Goal: Use online tool/utility

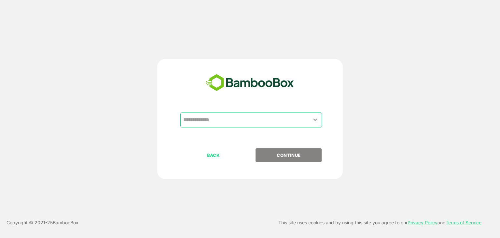
click at [283, 124] on input "text" at bounding box center [251, 120] width 139 height 12
click at [317, 118] on icon "Open" at bounding box center [315, 120] width 8 height 8
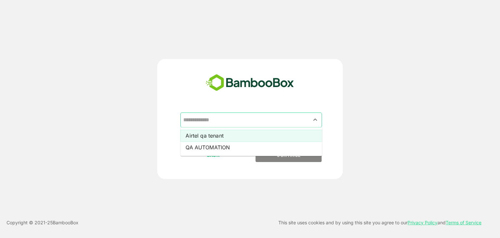
click at [298, 131] on li "Airtel qa tenant" at bounding box center [251, 136] width 142 height 12
type input "**********"
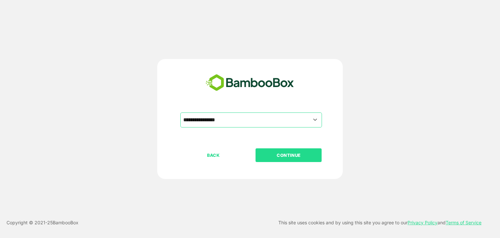
click at [291, 148] on button "CONTINUE" at bounding box center [289, 155] width 66 height 14
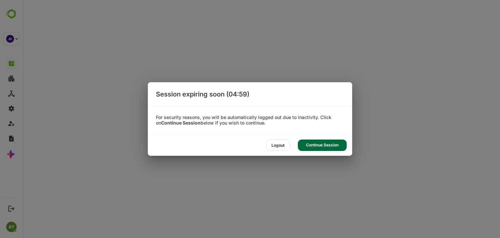
click at [314, 143] on div "Continue Session" at bounding box center [322, 144] width 49 height 11
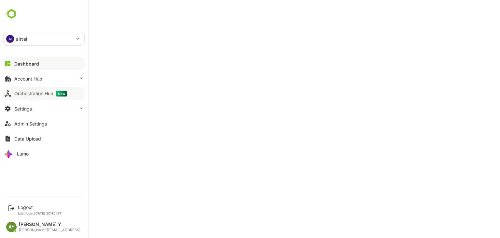
click at [39, 91] on div "Orchestration Hub New" at bounding box center [40, 94] width 53 height 6
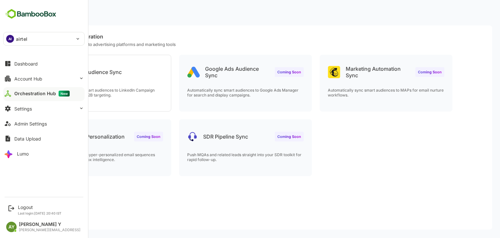
click at [39, 91] on div "Orchestration Hub New" at bounding box center [41, 94] width 55 height 6
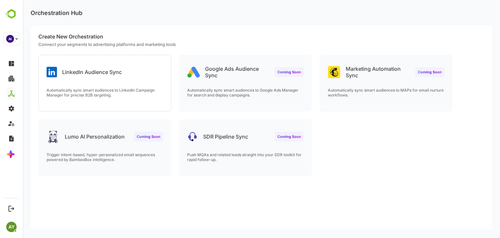
click at [126, 89] on p "Automatically sync smart audiences to LinkedIn Campaign Manager for precise B2B…" at bounding box center [105, 93] width 117 height 10
